Goal: Information Seeking & Learning: Learn about a topic

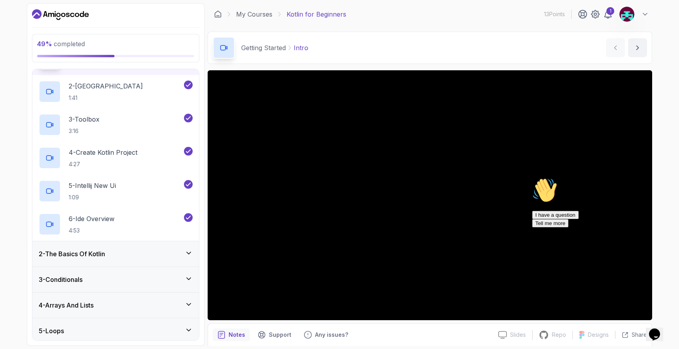
scroll to position [54, 0]
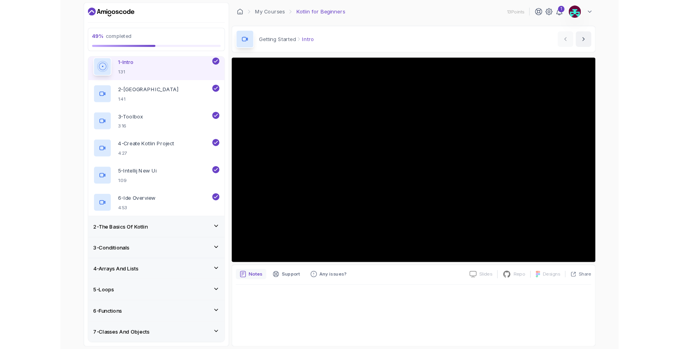
scroll to position [96, 0]
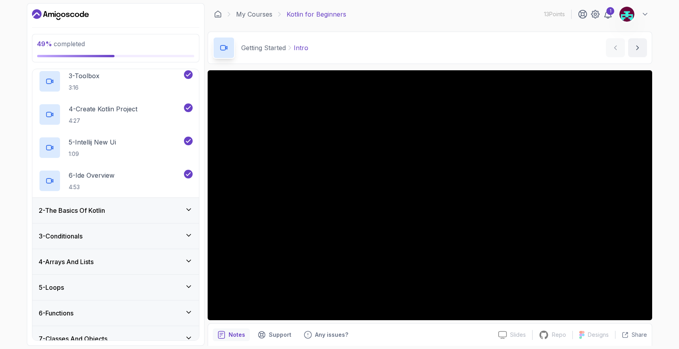
click at [115, 215] on div "2 - The Basics Of Kotlin" at bounding box center [116, 210] width 154 height 9
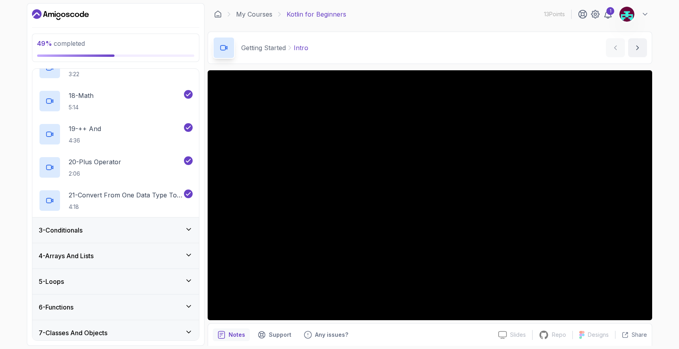
scroll to position [604, 0]
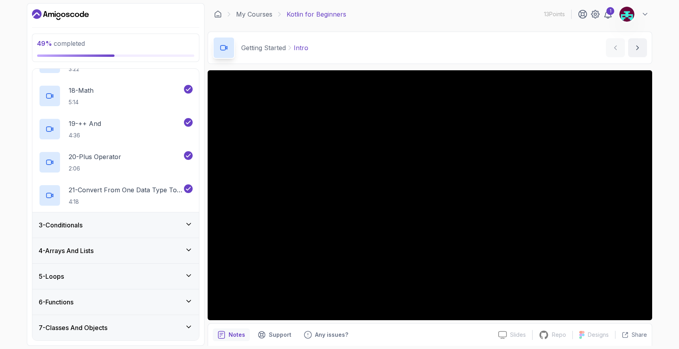
click at [91, 225] on div "3 - Conditionals" at bounding box center [116, 224] width 154 height 9
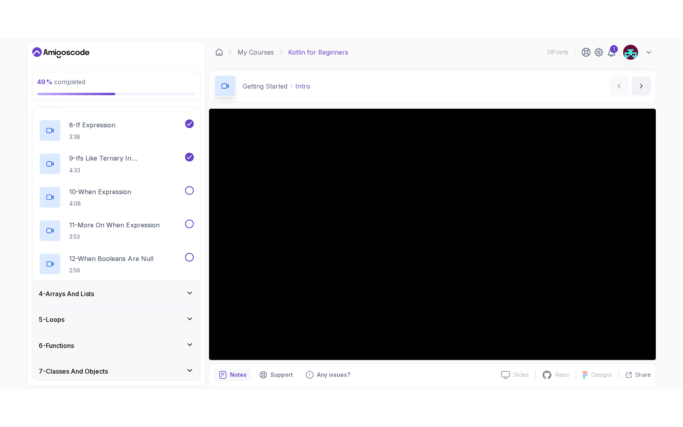
scroll to position [303, 0]
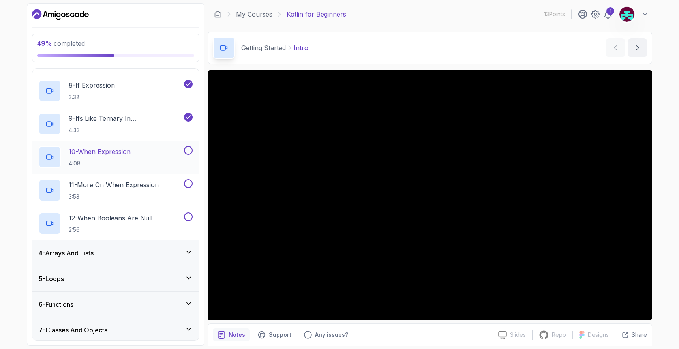
click at [100, 153] on p "10 - When Expression" at bounding box center [100, 151] width 62 height 9
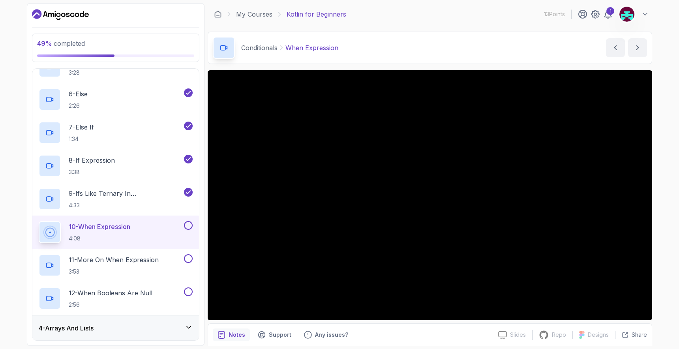
scroll to position [303, 0]
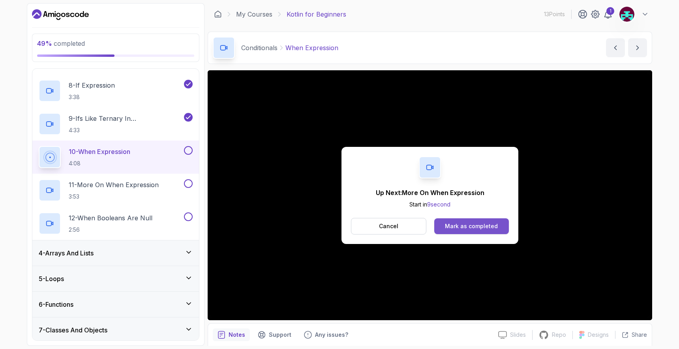
click at [452, 226] on div "Mark as completed" at bounding box center [471, 226] width 53 height 8
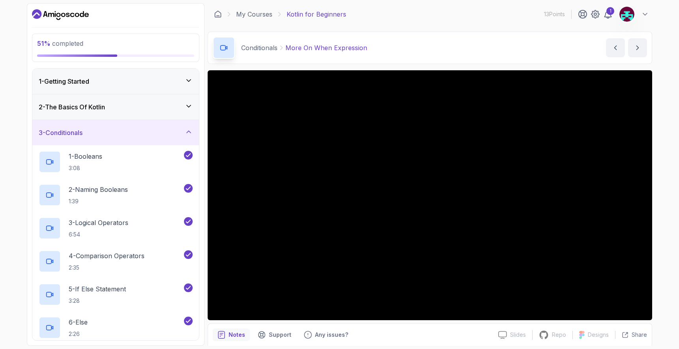
scroll to position [8, 0]
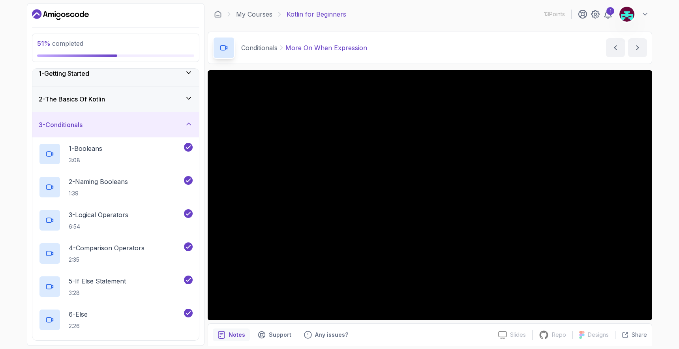
click at [189, 126] on icon at bounding box center [189, 124] width 8 height 8
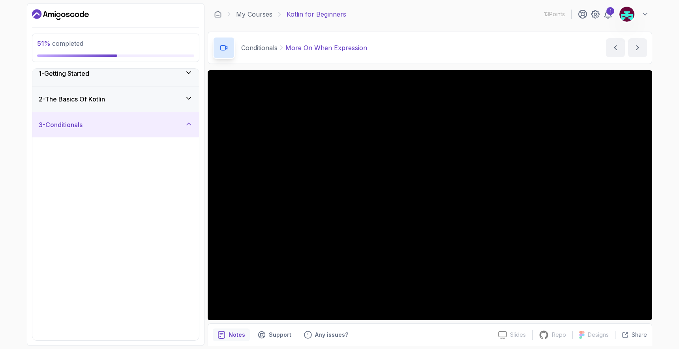
scroll to position [0, 0]
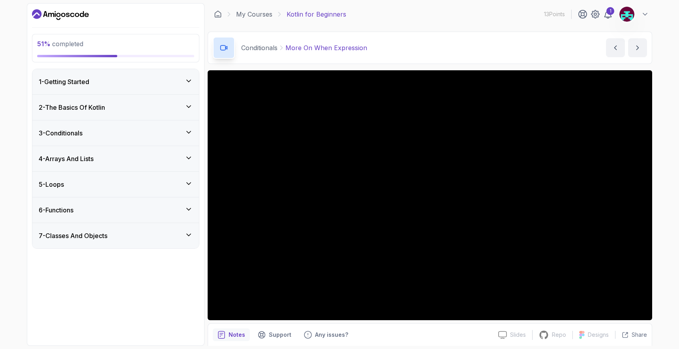
click at [190, 159] on icon at bounding box center [189, 158] width 8 height 8
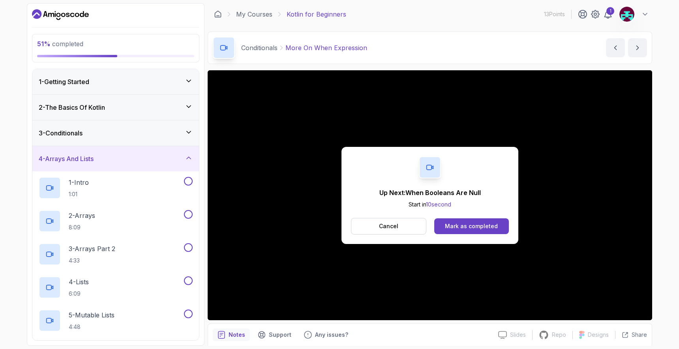
click at [190, 135] on icon at bounding box center [189, 132] width 8 height 8
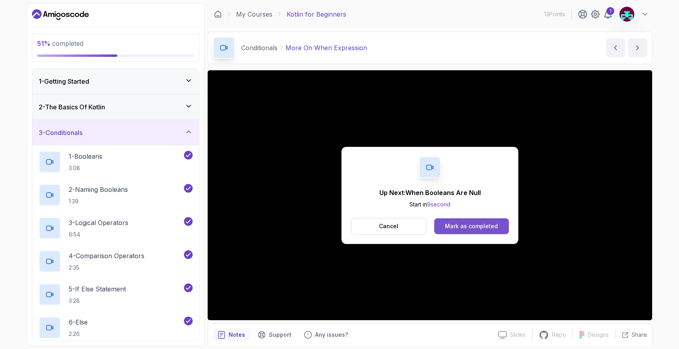
click at [458, 225] on div "Mark as completed" at bounding box center [471, 226] width 53 height 8
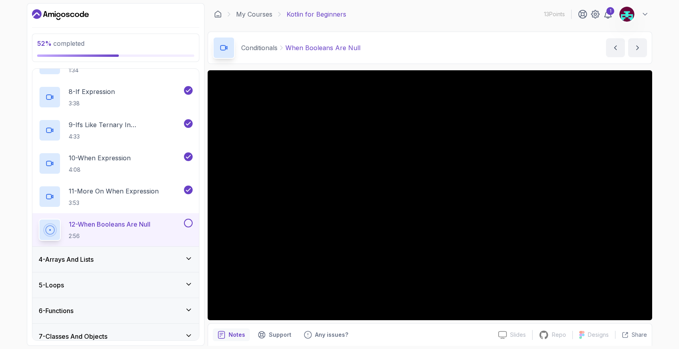
scroll to position [306, 0]
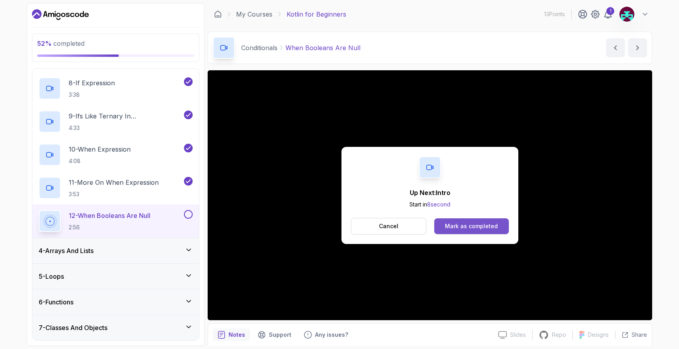
click at [475, 227] on div "Mark as completed" at bounding box center [471, 226] width 53 height 8
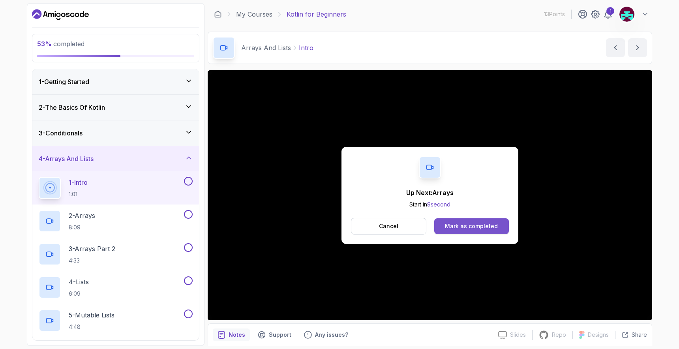
click at [454, 230] on button "Mark as completed" at bounding box center [472, 226] width 75 height 16
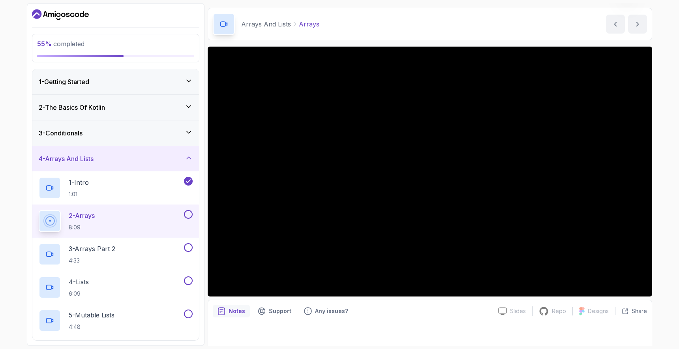
scroll to position [29, 0]
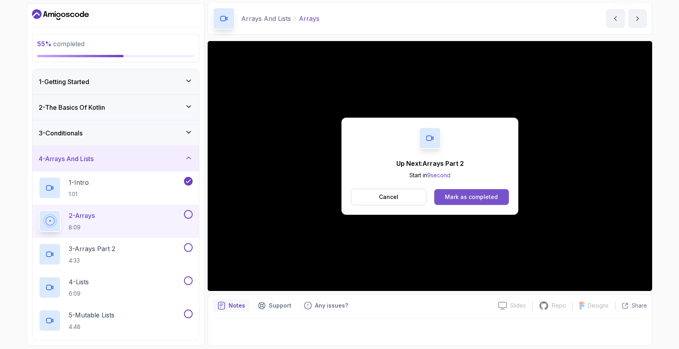
click at [485, 198] on div "Mark as completed" at bounding box center [471, 197] width 53 height 8
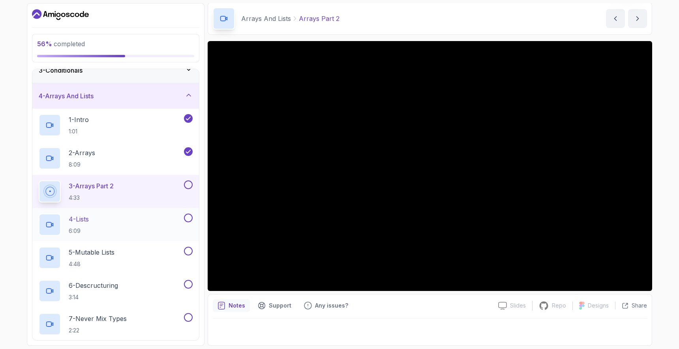
scroll to position [72, 0]
